Goal: Leave review/rating: Leave review/rating

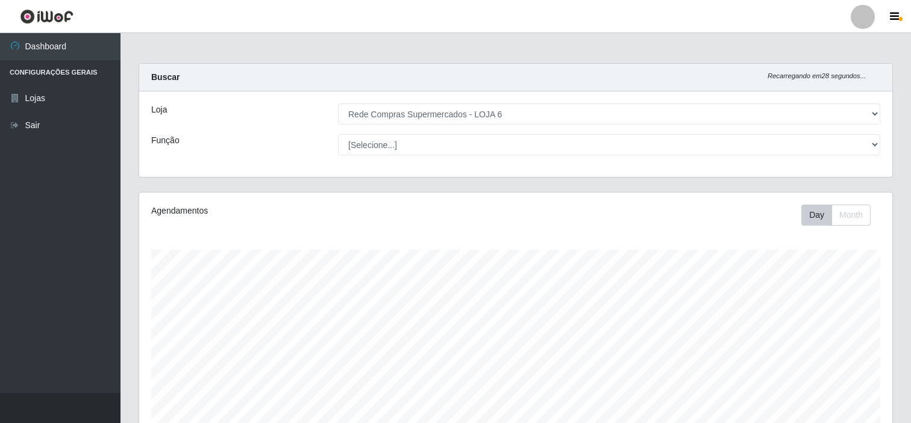
select select "398"
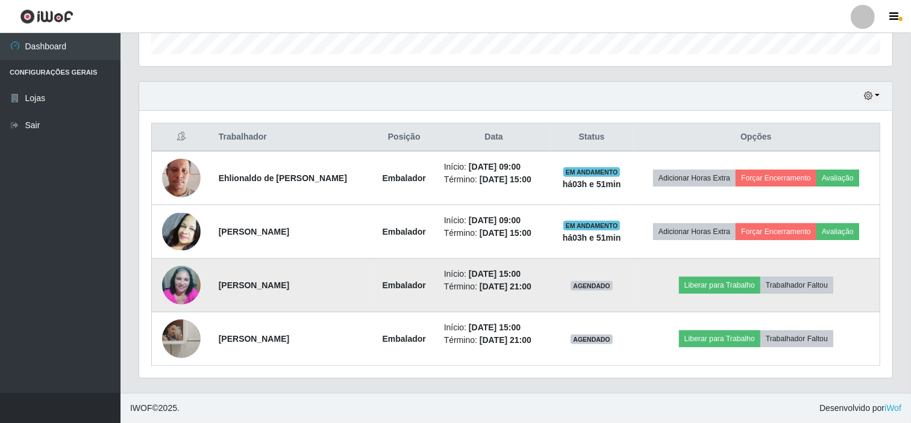
scroll to position [249, 753]
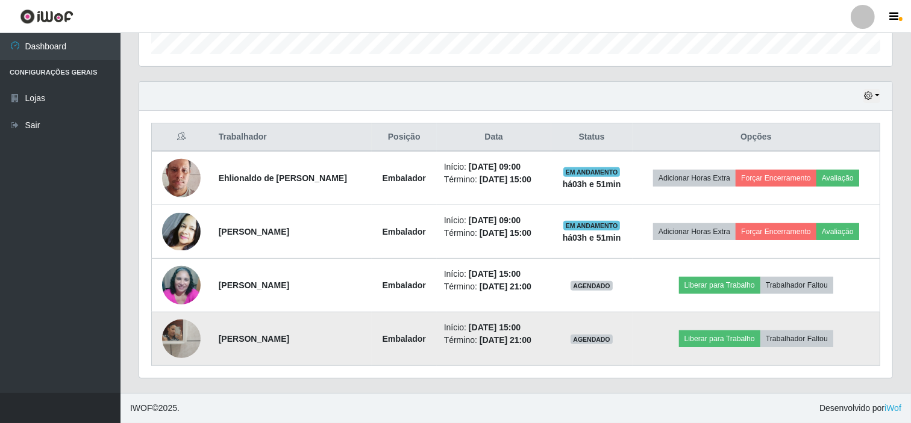
click at [178, 333] on img at bounding box center [181, 339] width 39 height 48
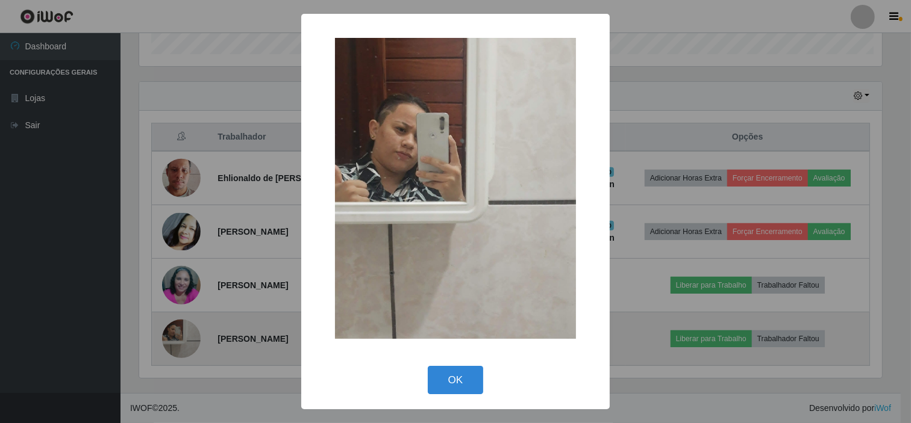
scroll to position [249, 745]
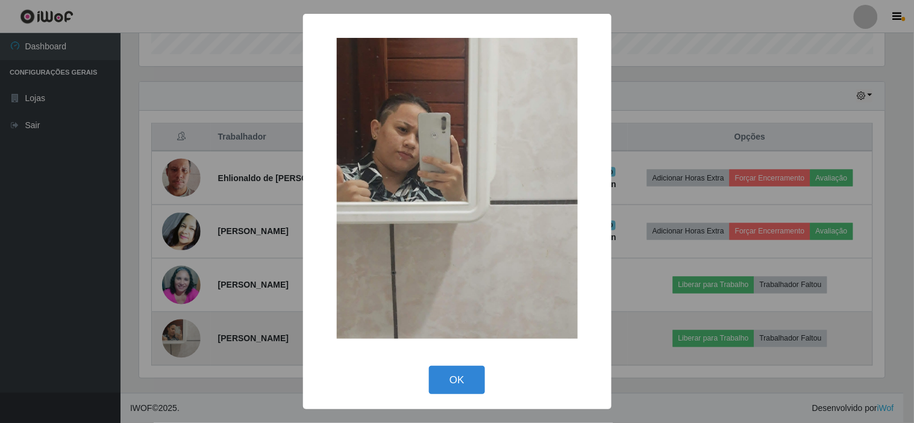
click at [178, 333] on div "× OK Cancel" at bounding box center [457, 211] width 914 height 423
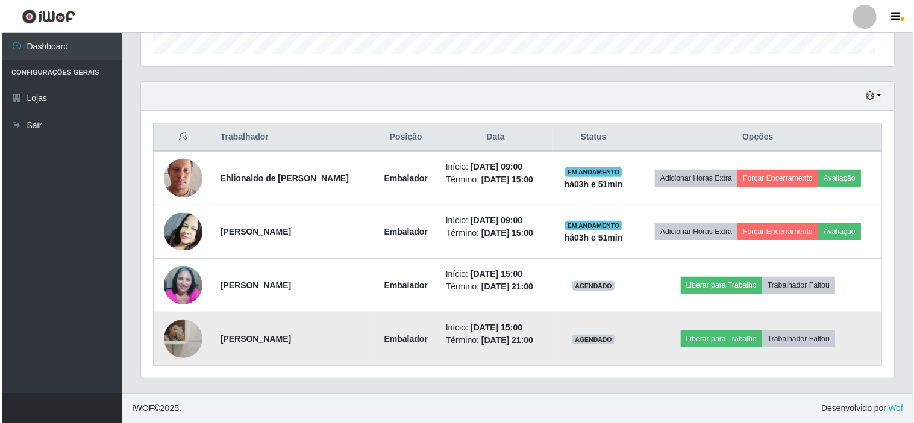
scroll to position [249, 753]
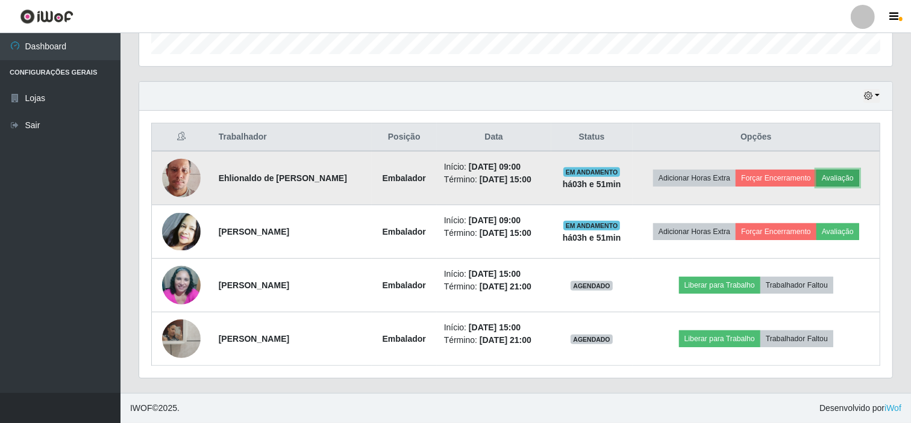
click at [843, 176] on button "Avaliação" at bounding box center [837, 178] width 43 height 17
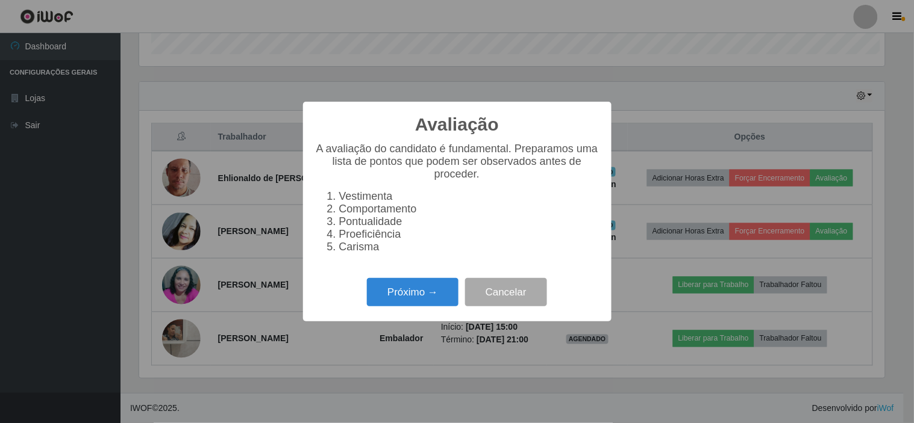
scroll to position [249, 745]
click at [422, 297] on button "Próximo →" at bounding box center [413, 292] width 92 height 28
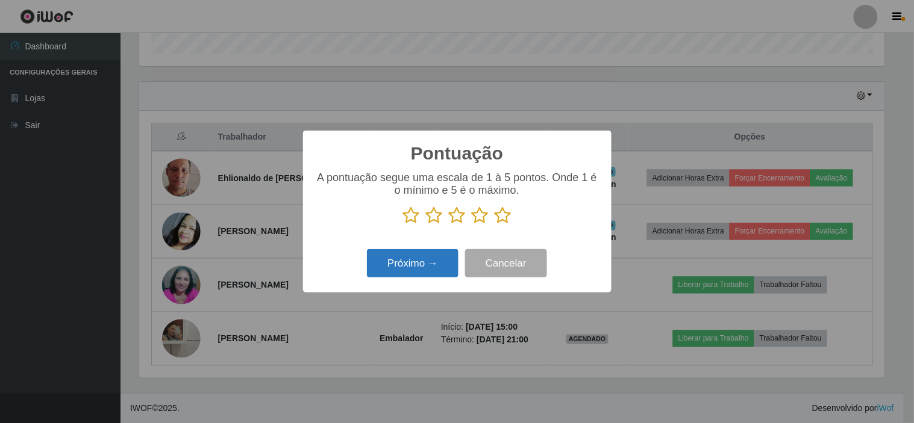
scroll to position [601992, 601496]
click at [501, 217] on icon at bounding box center [502, 216] width 17 height 18
click at [494, 225] on input "radio" at bounding box center [494, 225] width 0 height 0
click at [425, 263] on button "Próximo →" at bounding box center [413, 263] width 92 height 28
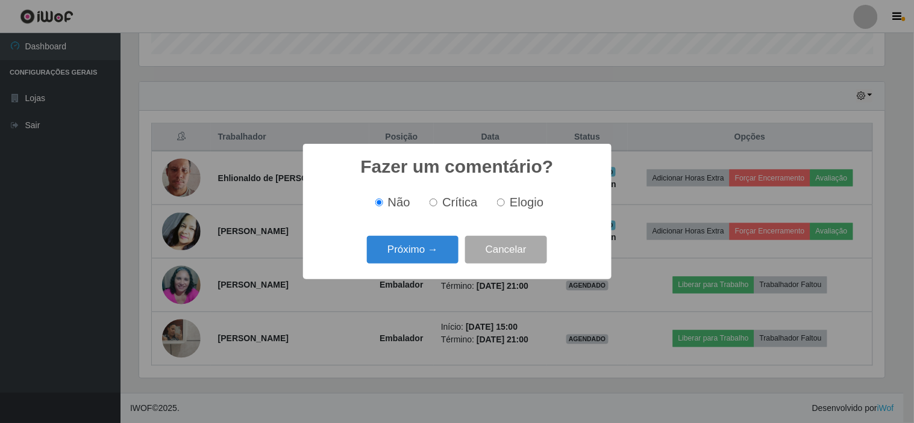
click at [540, 207] on span "Elogio" at bounding box center [526, 202] width 34 height 13
click at [505, 207] on input "Elogio" at bounding box center [501, 203] width 8 height 8
radio input "true"
click at [401, 255] on button "Próximo →" at bounding box center [413, 250] width 92 height 28
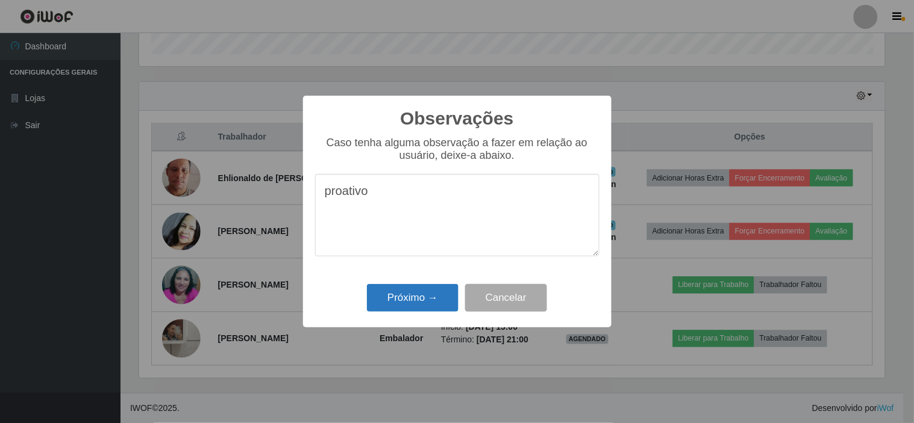
type textarea "proativo"
click at [387, 300] on button "Próximo →" at bounding box center [413, 298] width 92 height 28
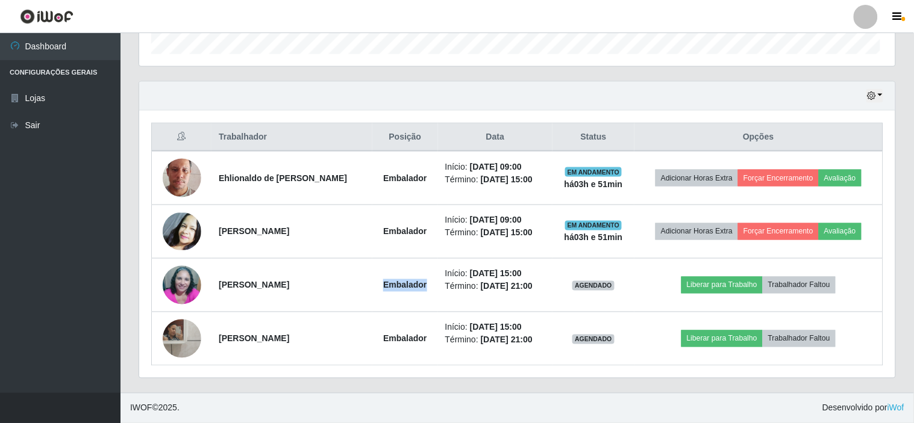
click at [387, 300] on td "Embalador" at bounding box center [405, 286] width 66 height 54
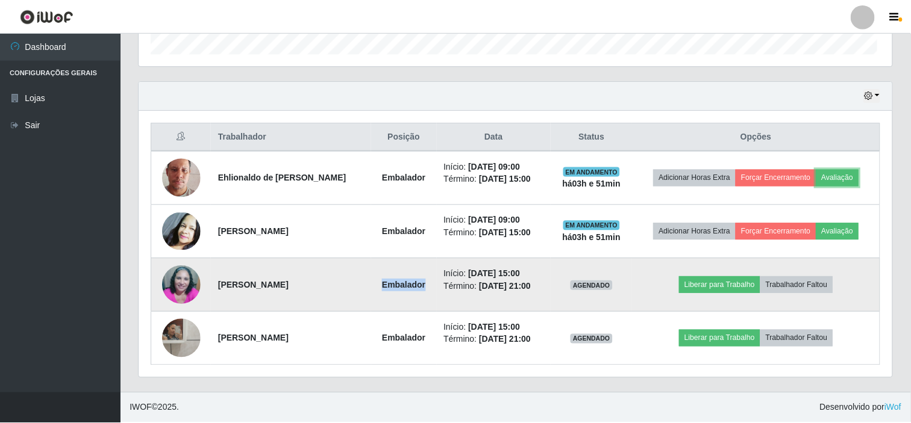
scroll to position [249, 753]
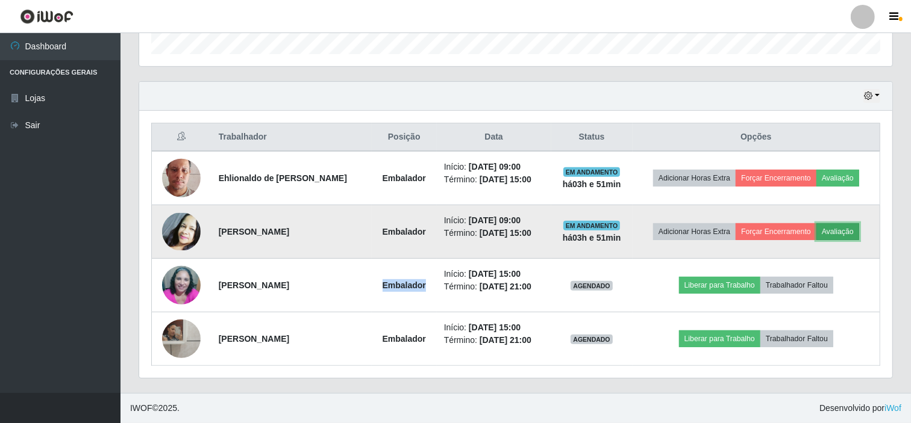
click at [836, 230] on button "Avaliação" at bounding box center [837, 231] width 43 height 17
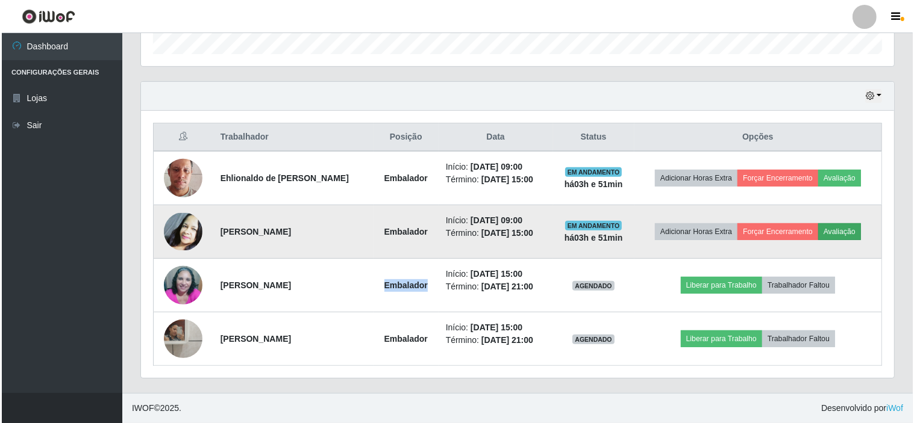
scroll to position [249, 745]
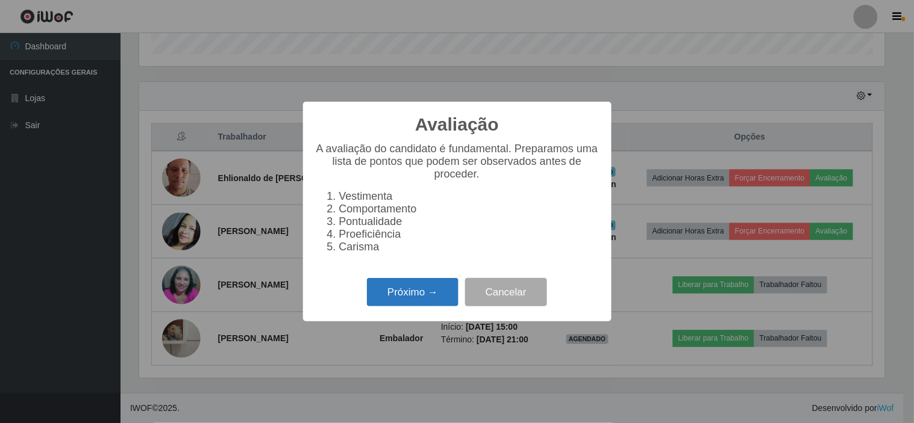
click at [402, 293] on button "Próximo →" at bounding box center [413, 292] width 92 height 28
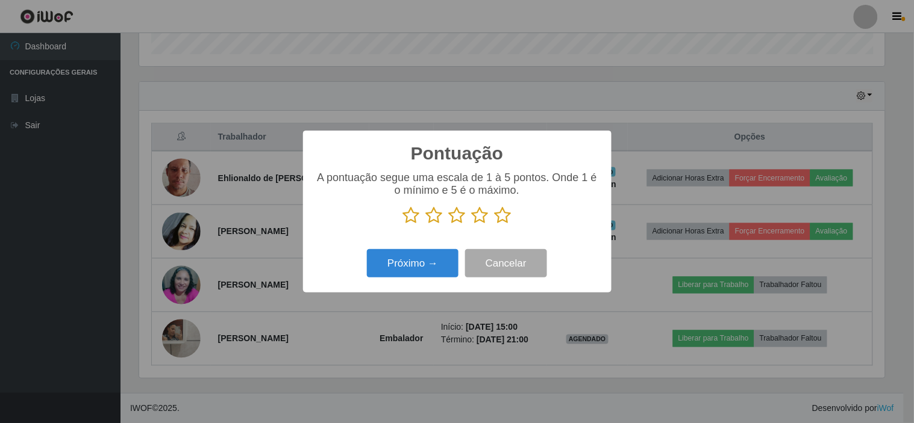
click at [498, 213] on icon at bounding box center [502, 216] width 17 height 18
click at [494, 225] on input "radio" at bounding box center [494, 225] width 0 height 0
click at [425, 258] on button "Próximo →" at bounding box center [413, 263] width 92 height 28
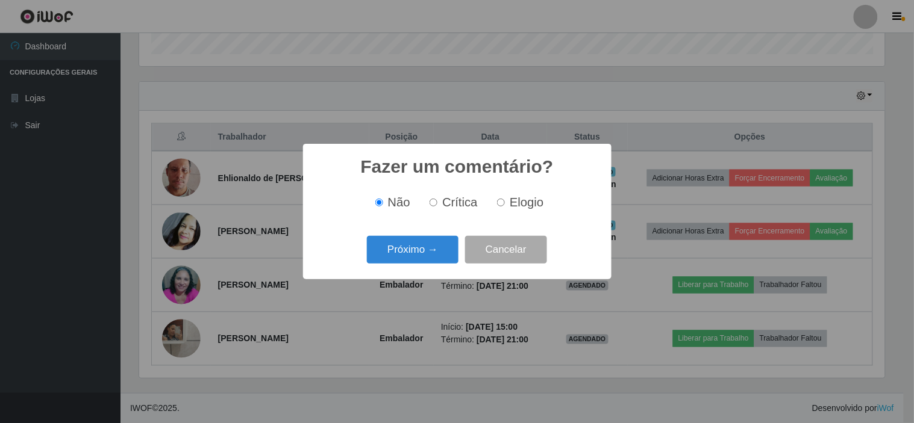
click at [525, 205] on span "Elogio" at bounding box center [526, 202] width 34 height 13
click at [505, 205] on input "Elogio" at bounding box center [501, 203] width 8 height 8
radio input "true"
click at [402, 254] on button "Próximo →" at bounding box center [413, 250] width 92 height 28
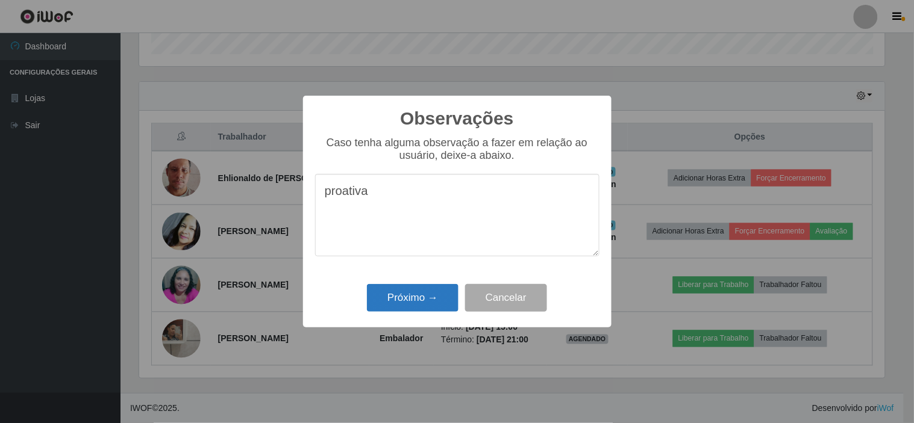
type textarea "proativa"
click at [412, 299] on button "Próximo →" at bounding box center [413, 298] width 92 height 28
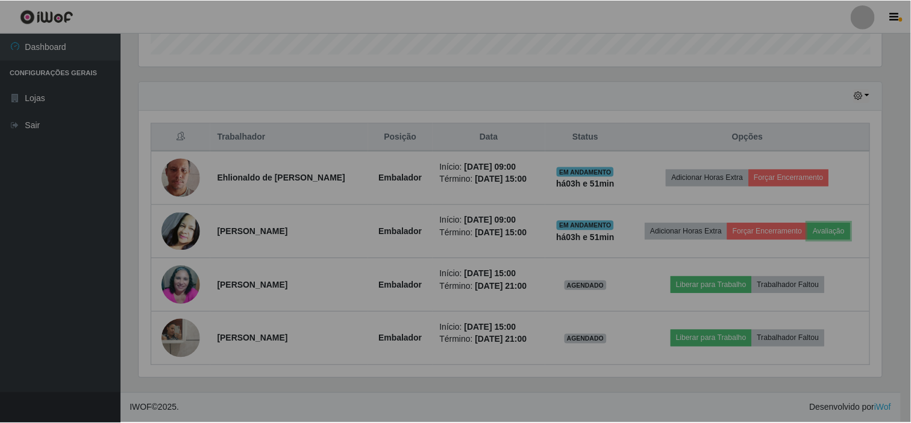
scroll to position [249, 753]
